Goal: Task Accomplishment & Management: Complete application form

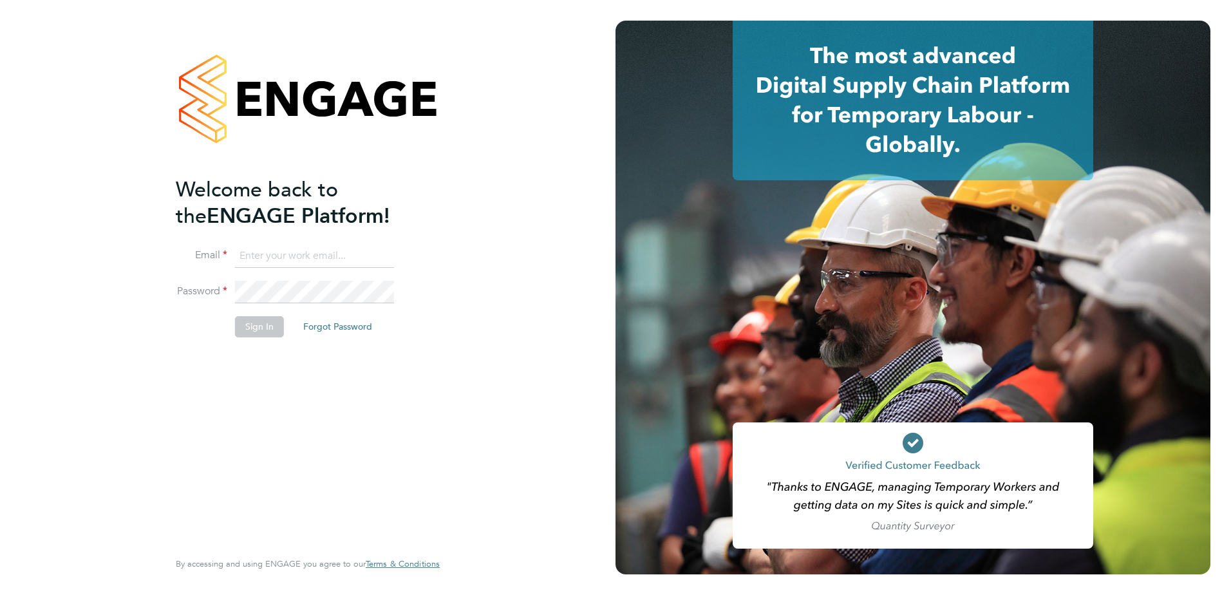
type input "Paul.Caers@vistry.co.uk"
click at [249, 331] on button "Sign In" at bounding box center [259, 326] width 49 height 21
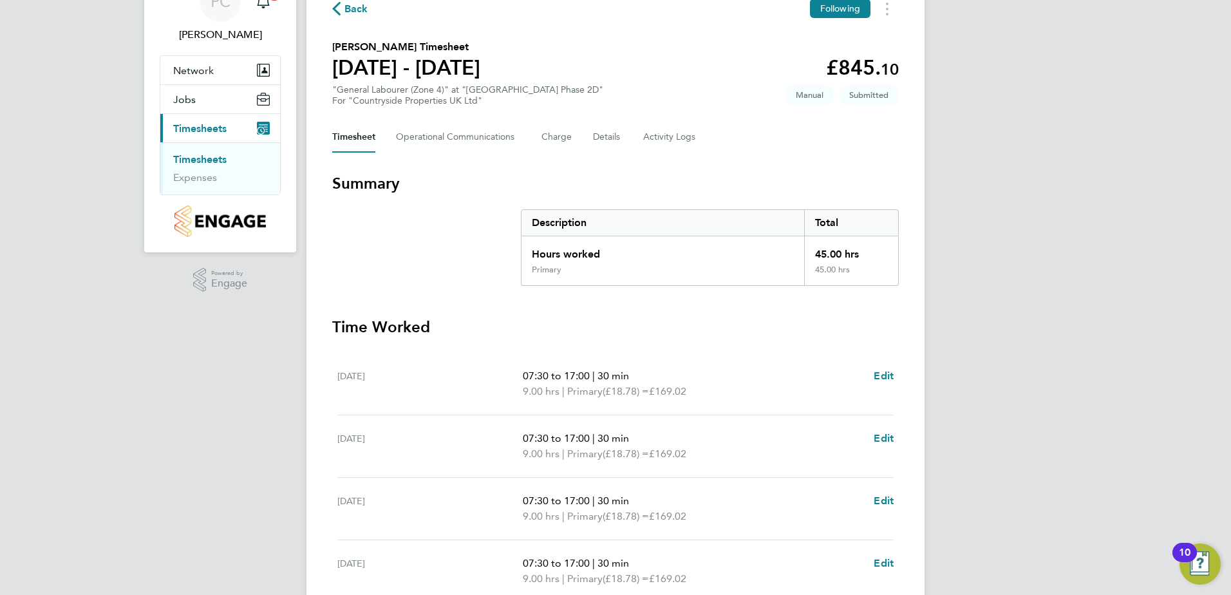
scroll to position [252, 0]
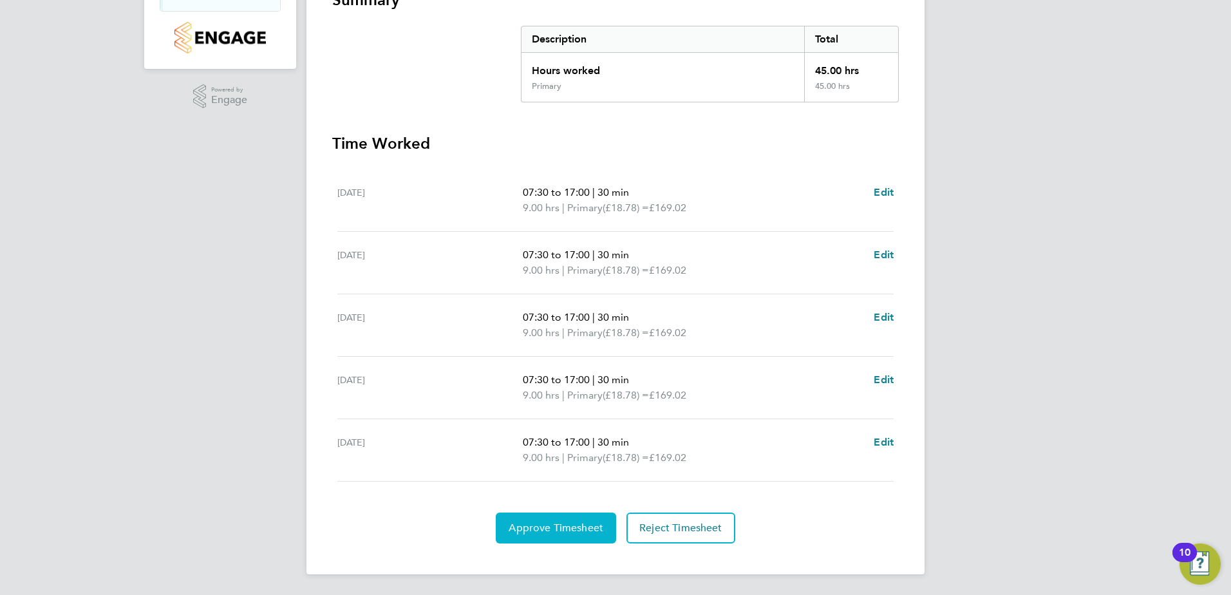
click at [542, 527] on span "Approve Timesheet" at bounding box center [556, 528] width 95 height 13
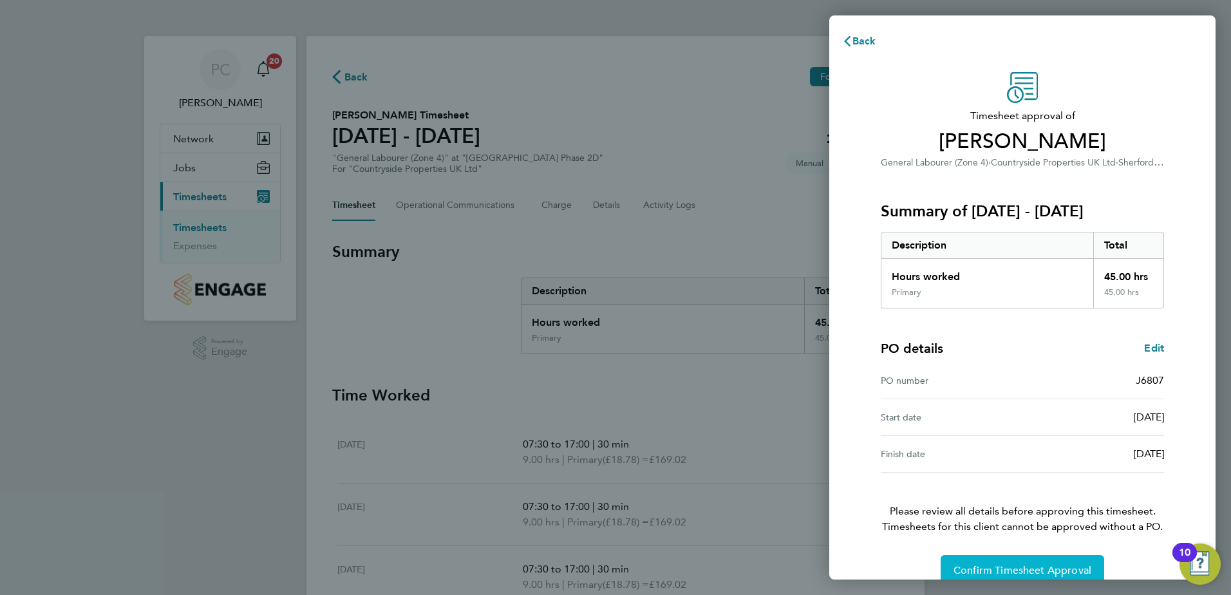
click at [992, 569] on span "Confirm Timesheet Approval" at bounding box center [1023, 570] width 138 height 13
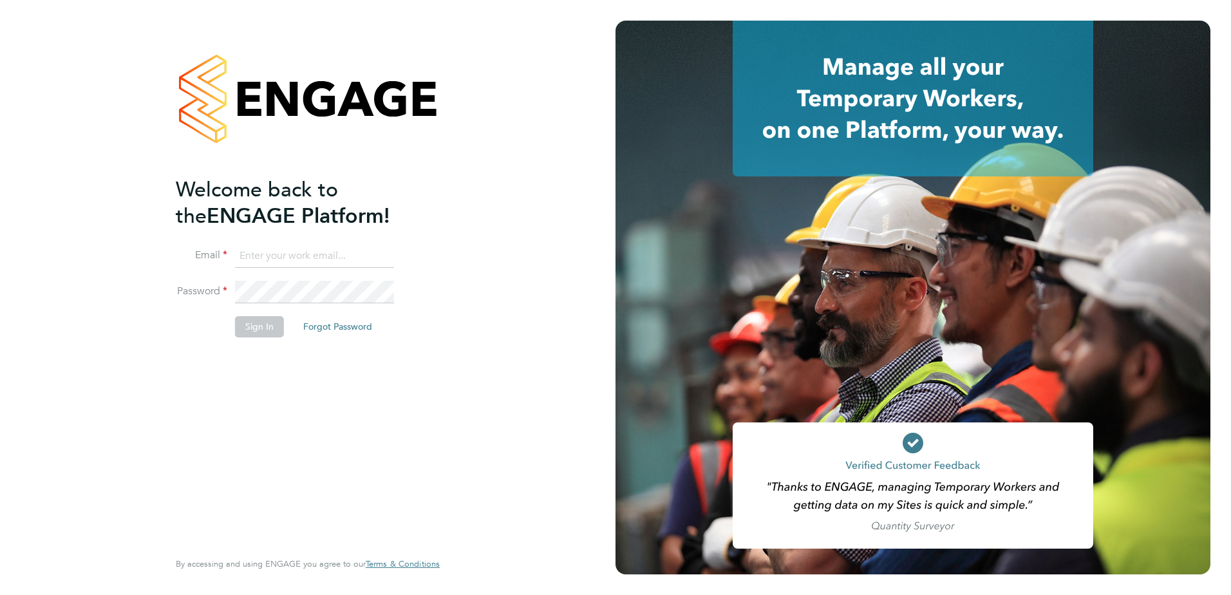
type input "[PERSON_NAME][EMAIL_ADDRESS][DOMAIN_NAME]"
click at [266, 330] on button "Sign In" at bounding box center [259, 326] width 49 height 21
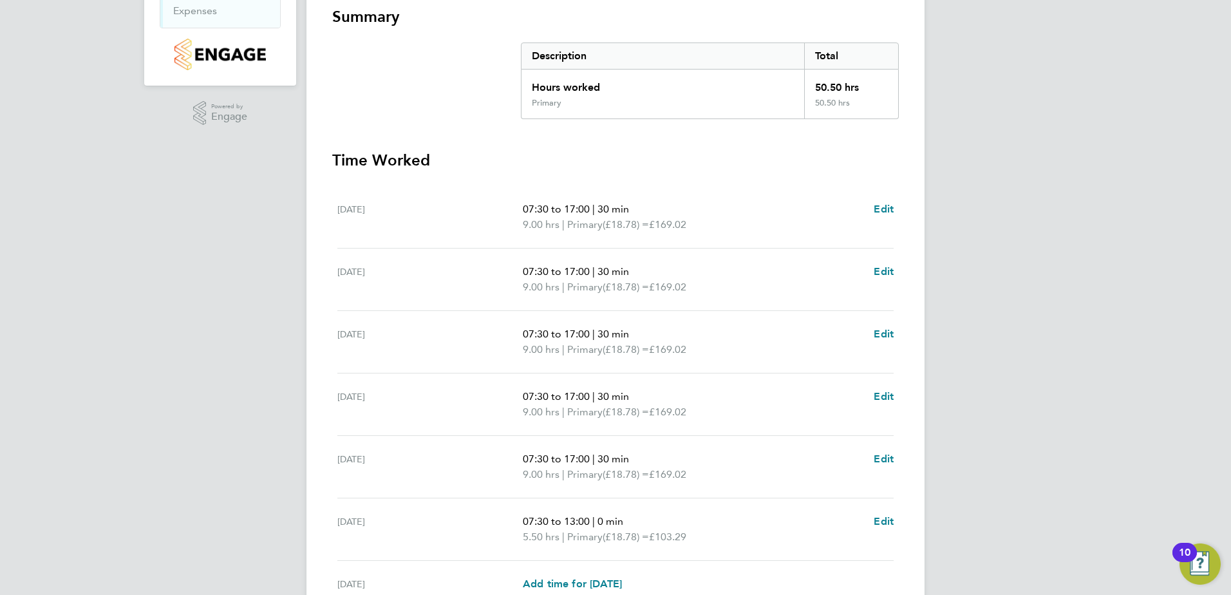
scroll to position [322, 0]
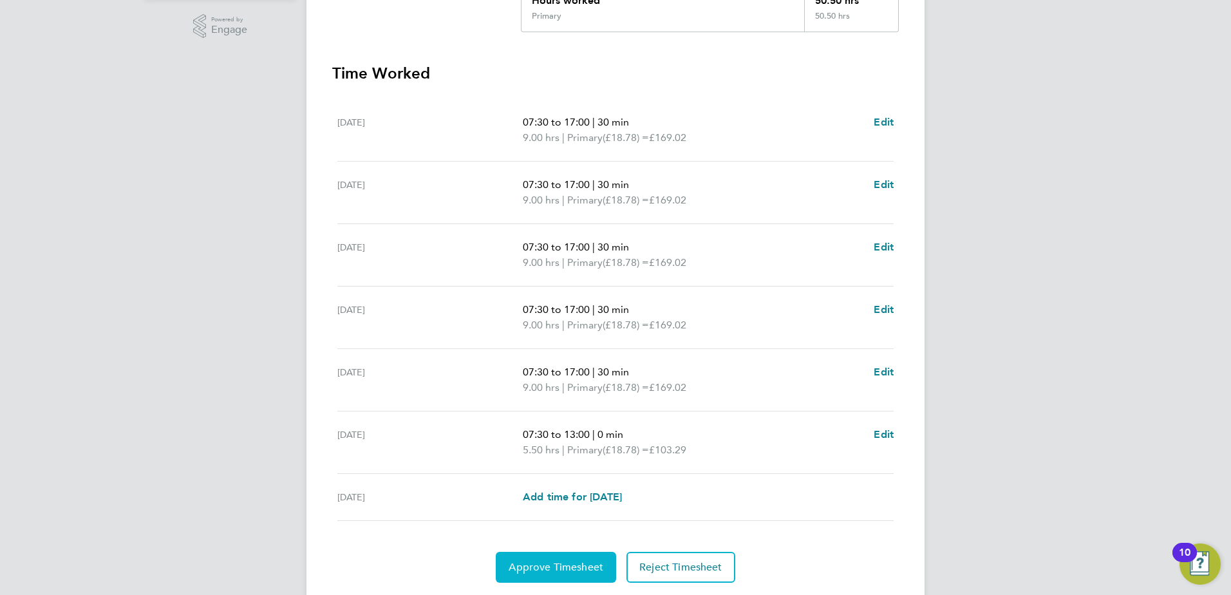
click at [551, 565] on span "Approve Timesheet" at bounding box center [556, 567] width 95 height 13
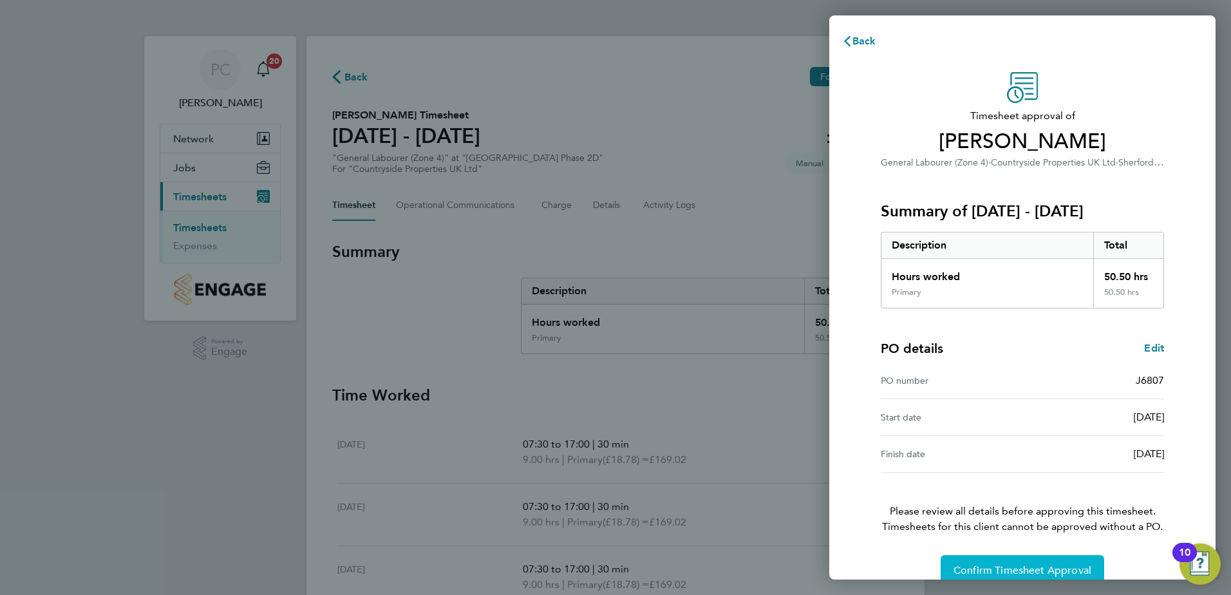
click at [1028, 571] on span "Confirm Timesheet Approval" at bounding box center [1023, 570] width 138 height 13
